Goal: Information Seeking & Learning: Learn about a topic

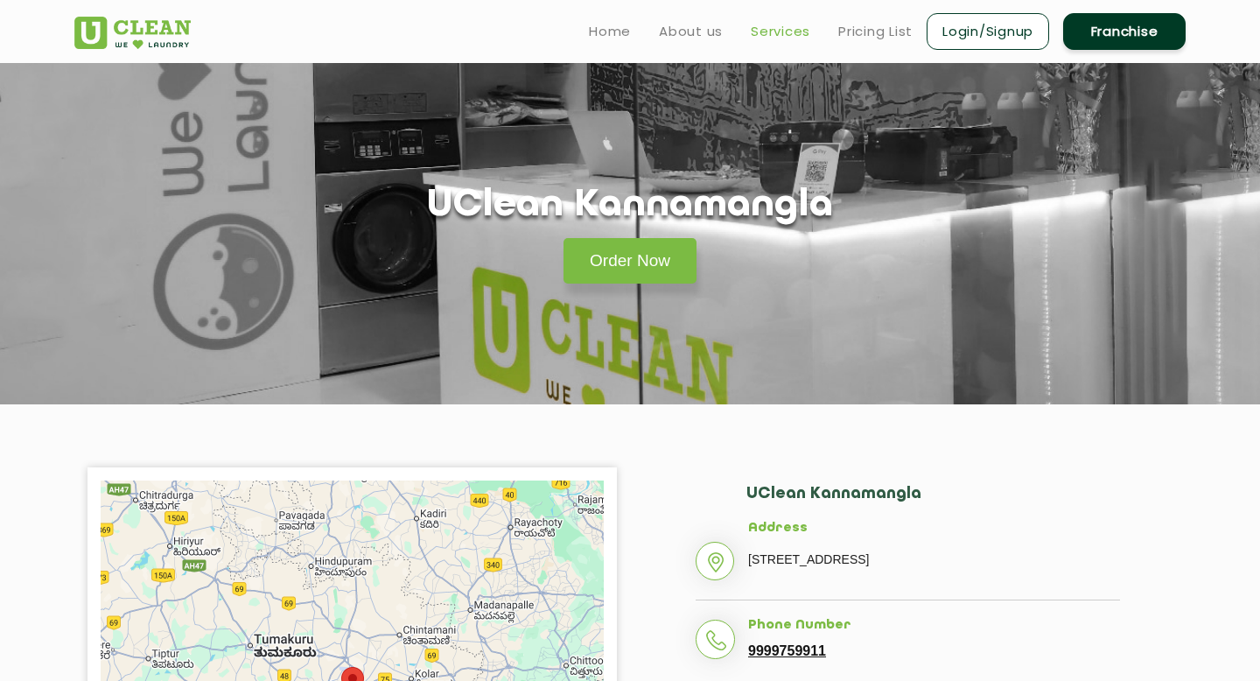
click at [776, 35] on link "Services" at bounding box center [780, 31] width 59 height 21
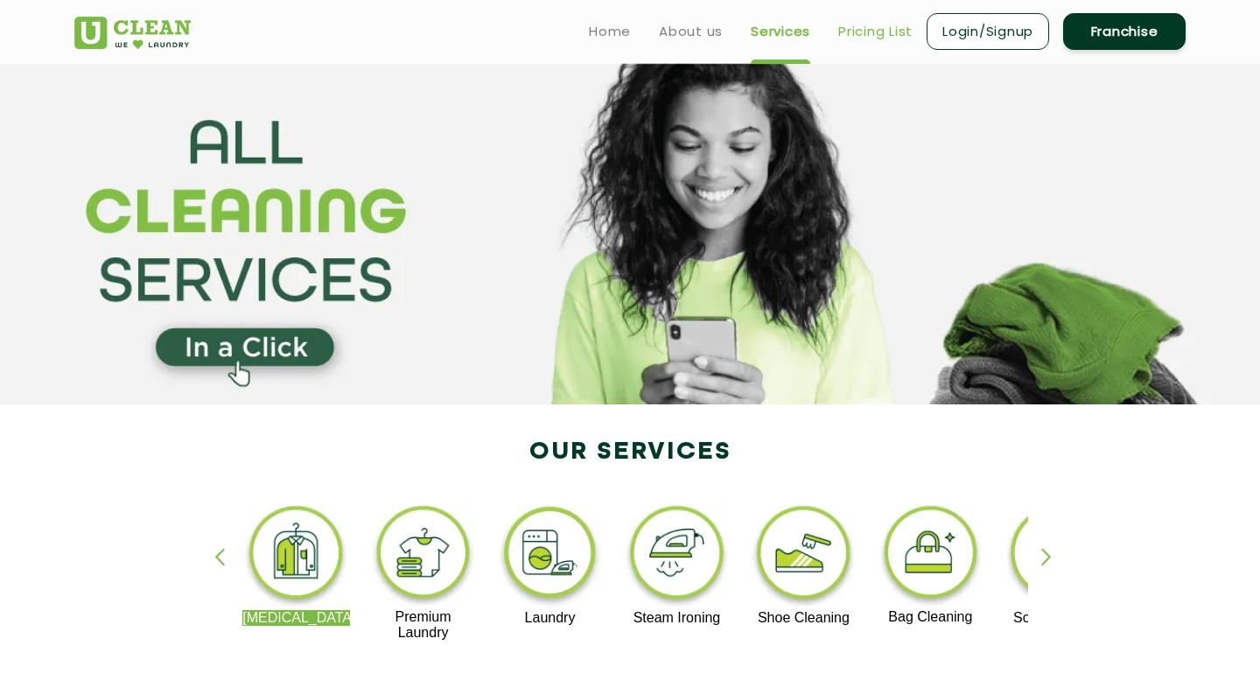
click at [871, 38] on link "Pricing List" at bounding box center [875, 31] width 74 height 21
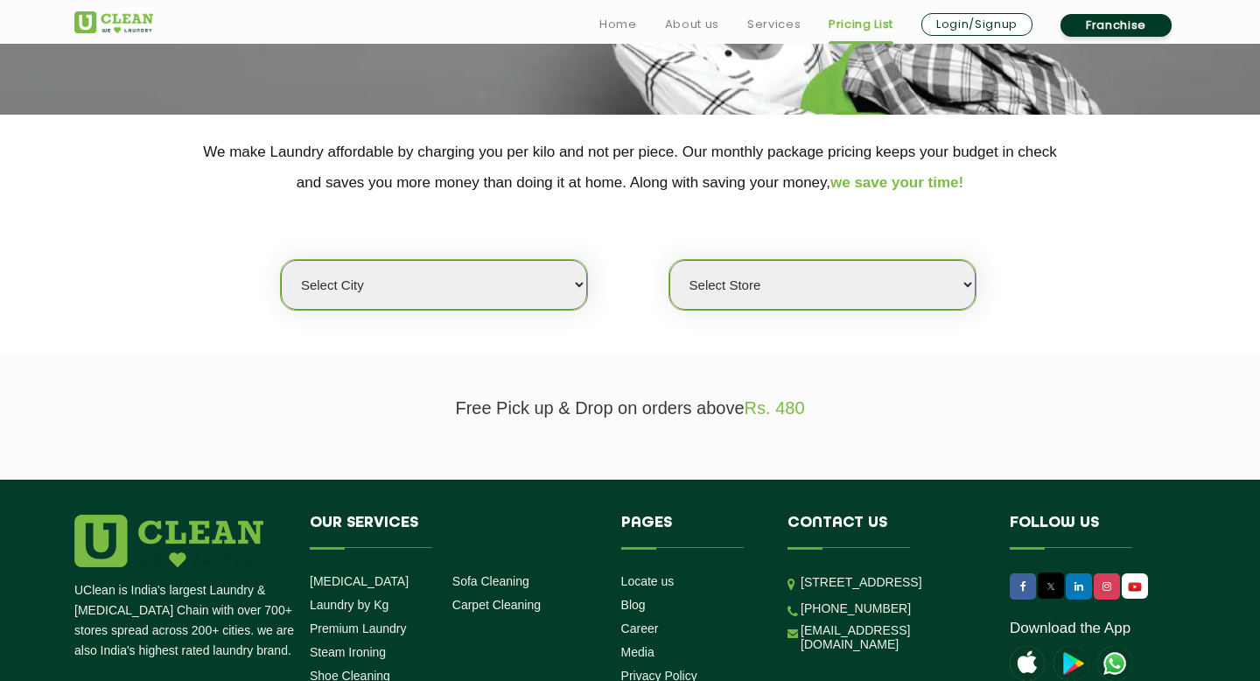
scroll to position [356, 0]
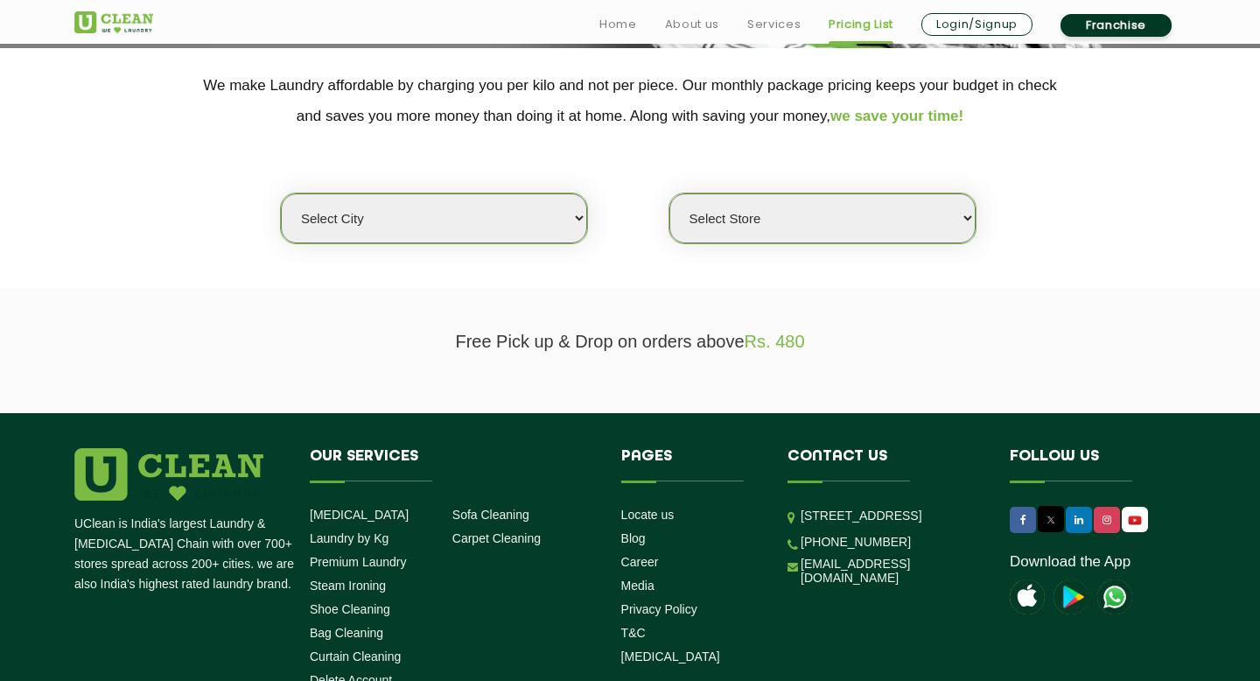
click at [554, 207] on select "Select city Aalo Agartala Agra Ahmedabad Akola Aligarh Alwar - UClean Select Am…" at bounding box center [434, 218] width 306 height 50
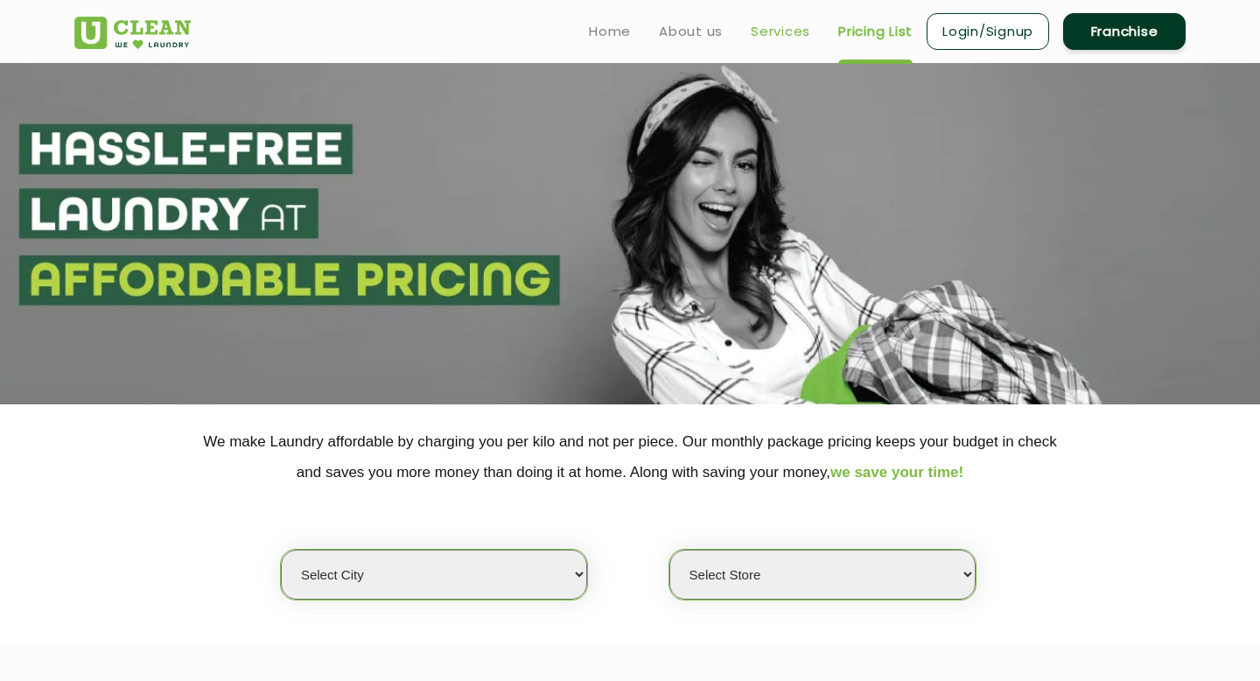
click at [790, 38] on link "Services" at bounding box center [780, 31] width 59 height 21
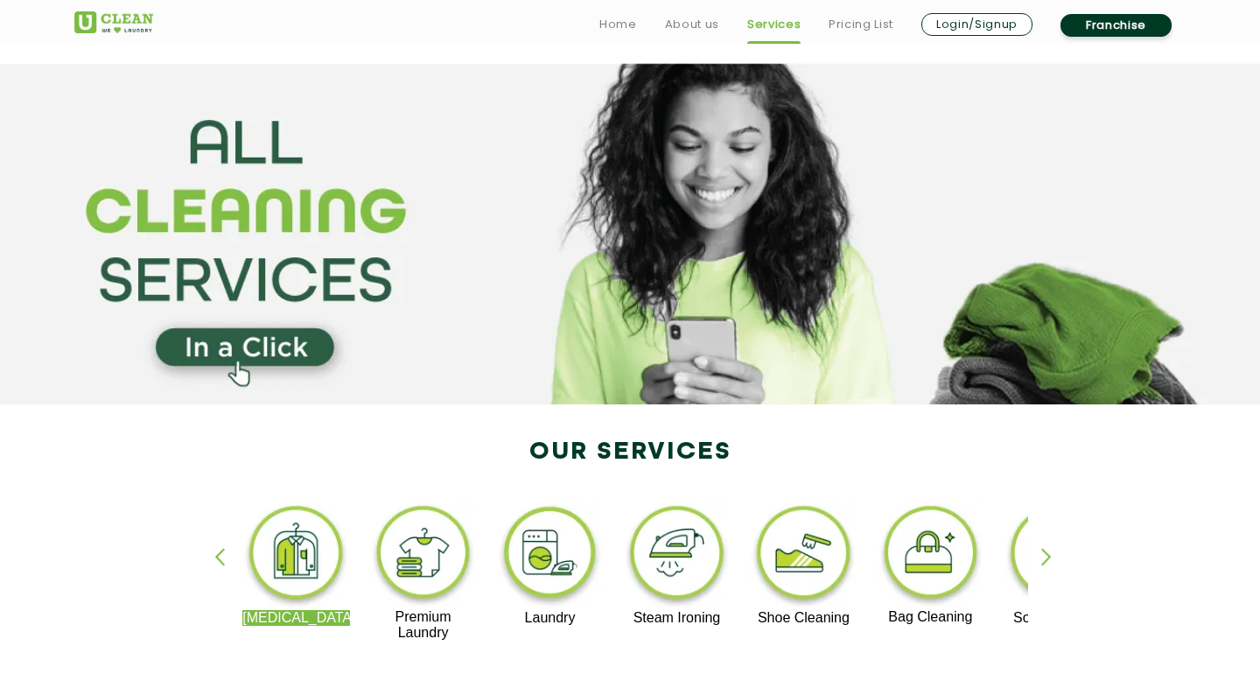
scroll to position [204, 0]
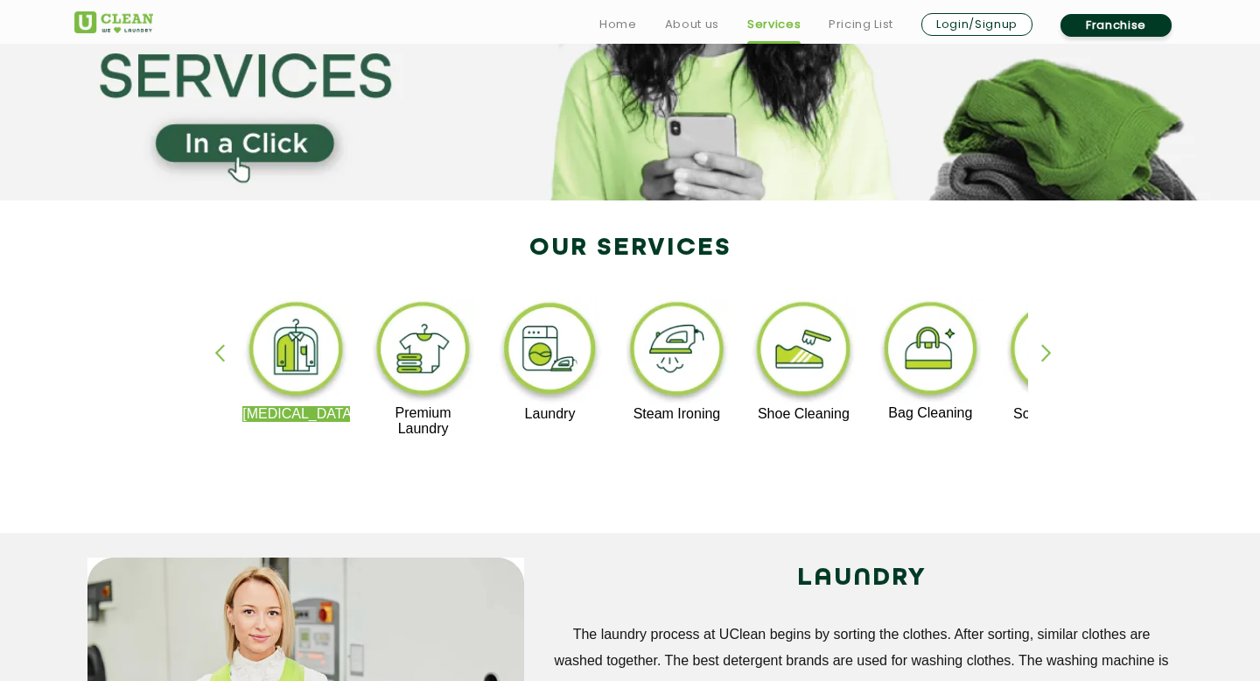
click at [1046, 356] on div "button" at bounding box center [1054, 368] width 26 height 48
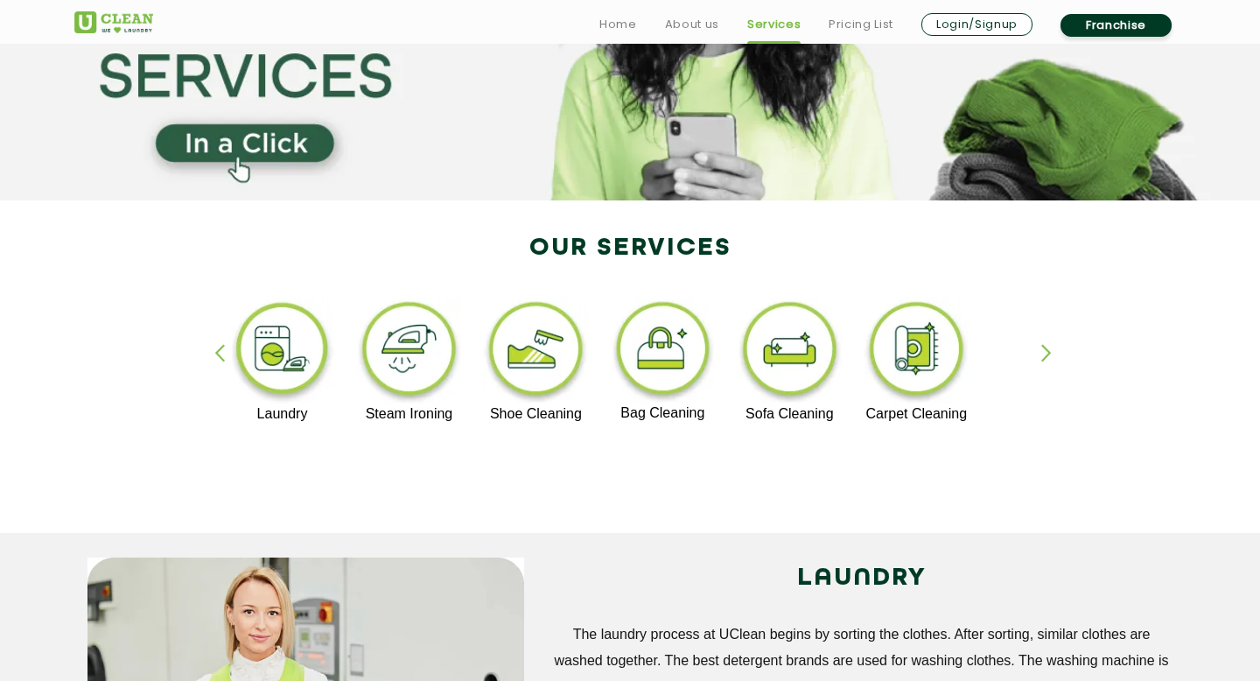
click at [1046, 356] on div "button" at bounding box center [1054, 368] width 26 height 48
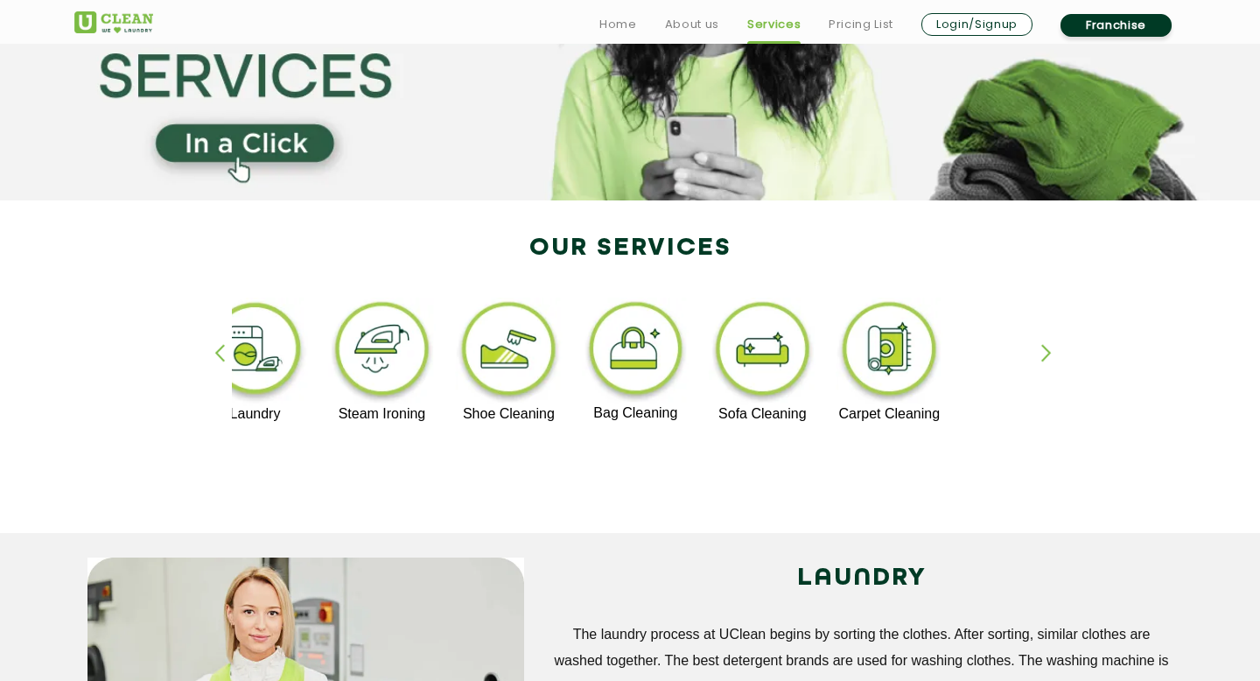
drag, startPoint x: 487, startPoint y: 364, endPoint x: 772, endPoint y: 380, distance: 284.8
click at [770, 380] on img at bounding box center [763, 351] width 108 height 108
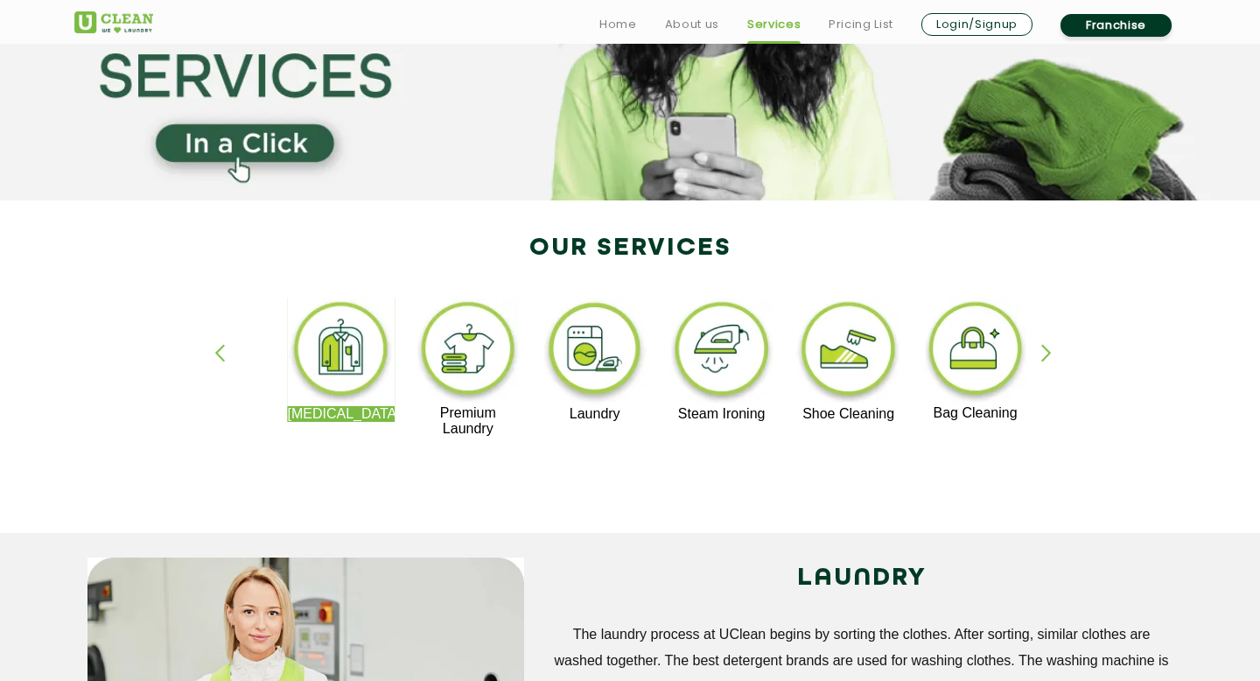
drag, startPoint x: 609, startPoint y: 380, endPoint x: 878, endPoint y: 397, distance: 270.0
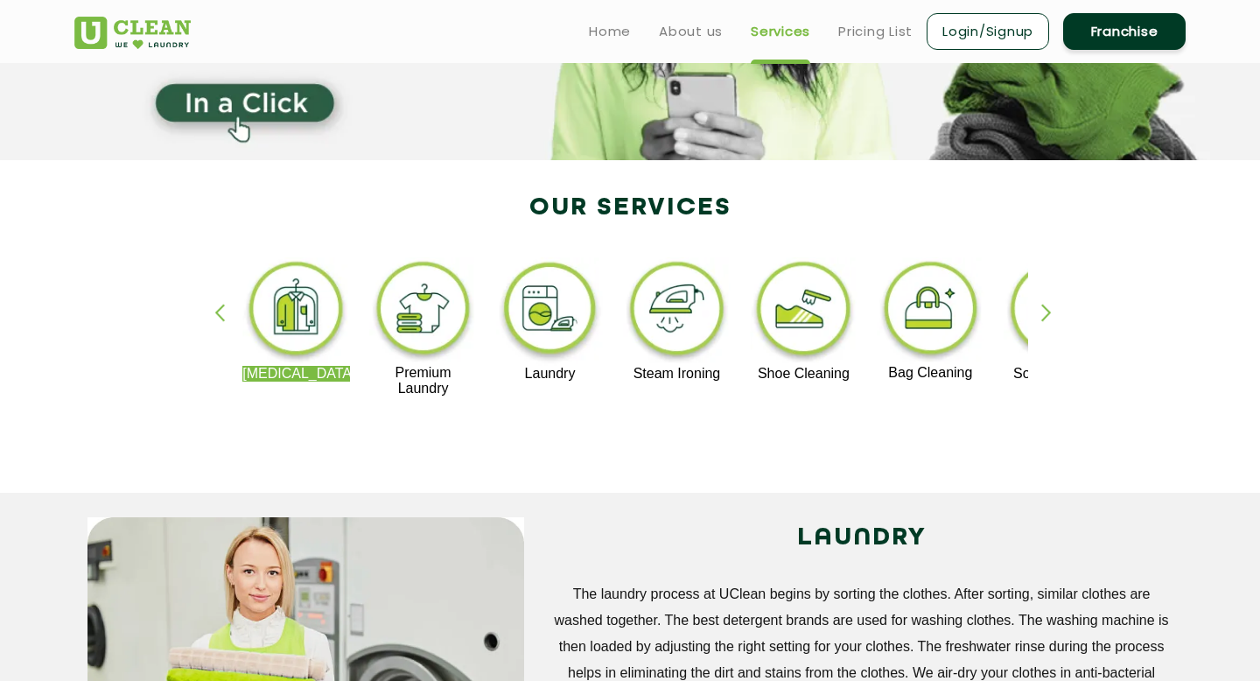
scroll to position [0, 0]
